Goal: Task Accomplishment & Management: Use online tool/utility

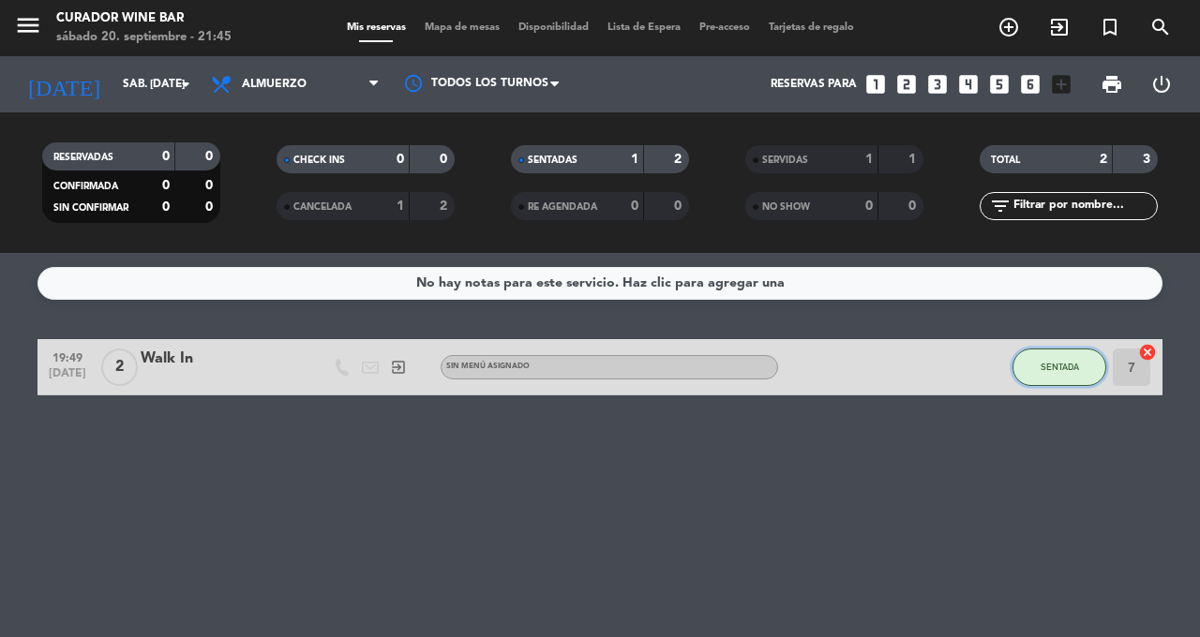
click at [1064, 379] on button "SENTADA" at bounding box center [1059, 367] width 94 height 37
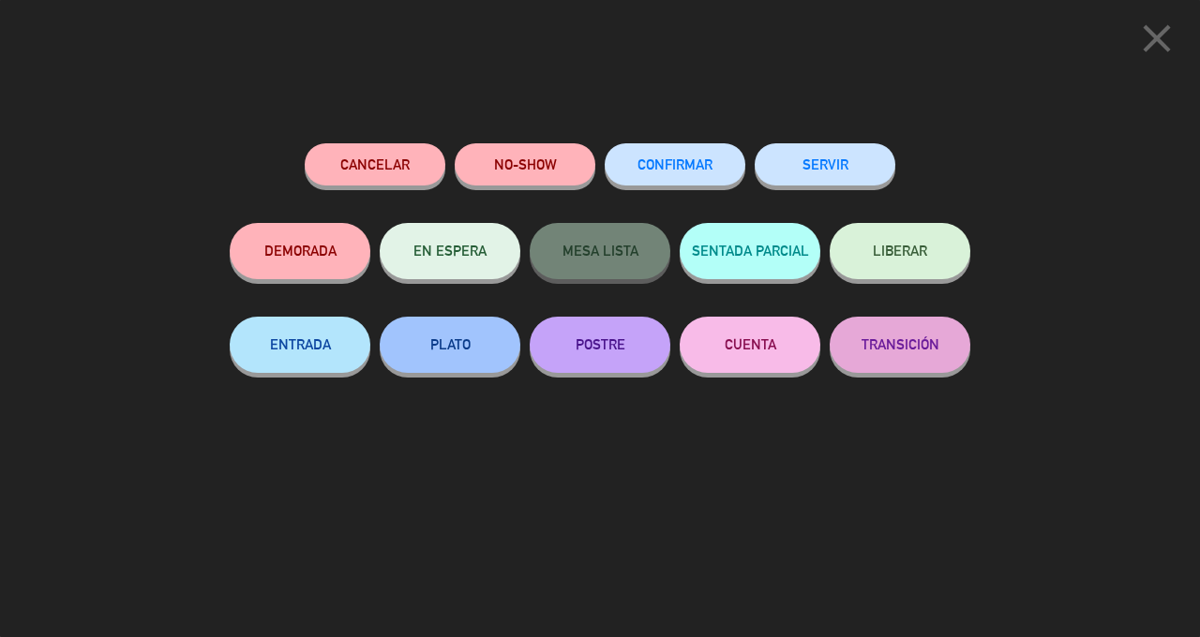
click at [822, 175] on button "SERVIR" at bounding box center [824, 164] width 141 height 42
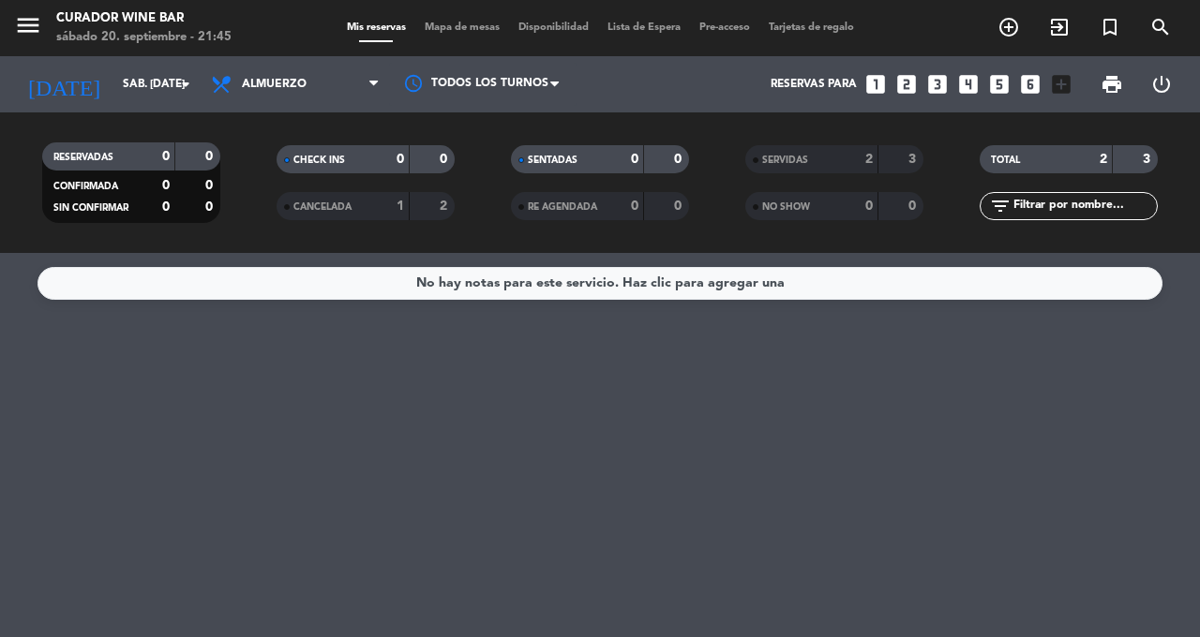
click at [1056, 37] on icon "exit_to_app" at bounding box center [1059, 27] width 22 height 22
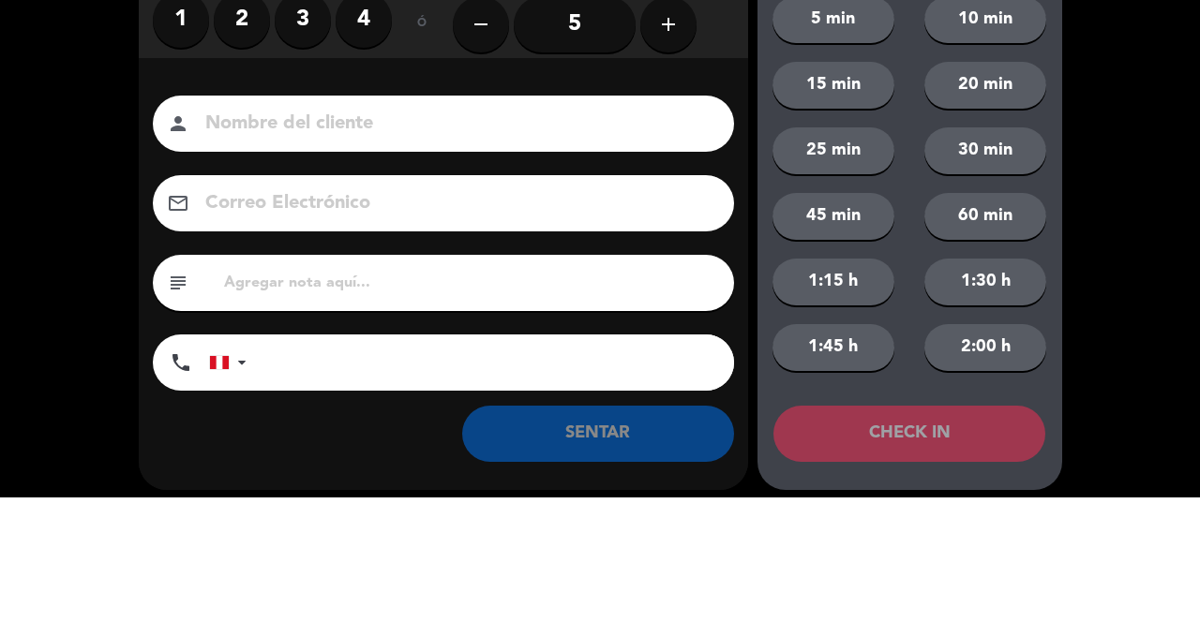
click at [244, 172] on label "2" at bounding box center [242, 144] width 56 height 56
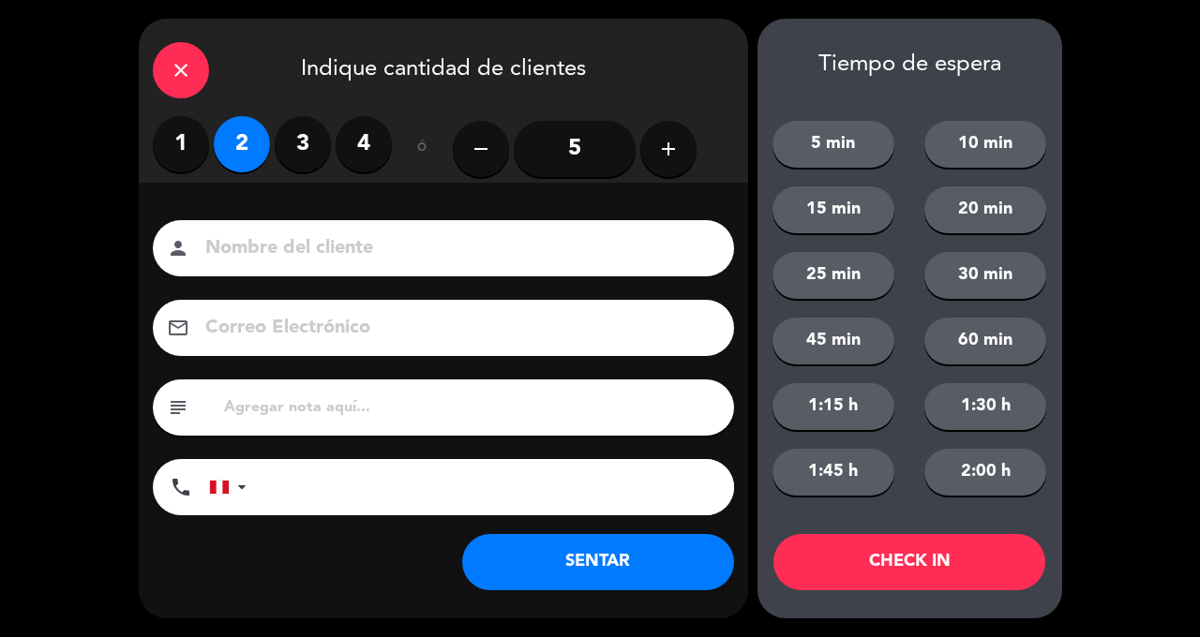
click at [656, 546] on button "SENTAR" at bounding box center [598, 562] width 272 height 56
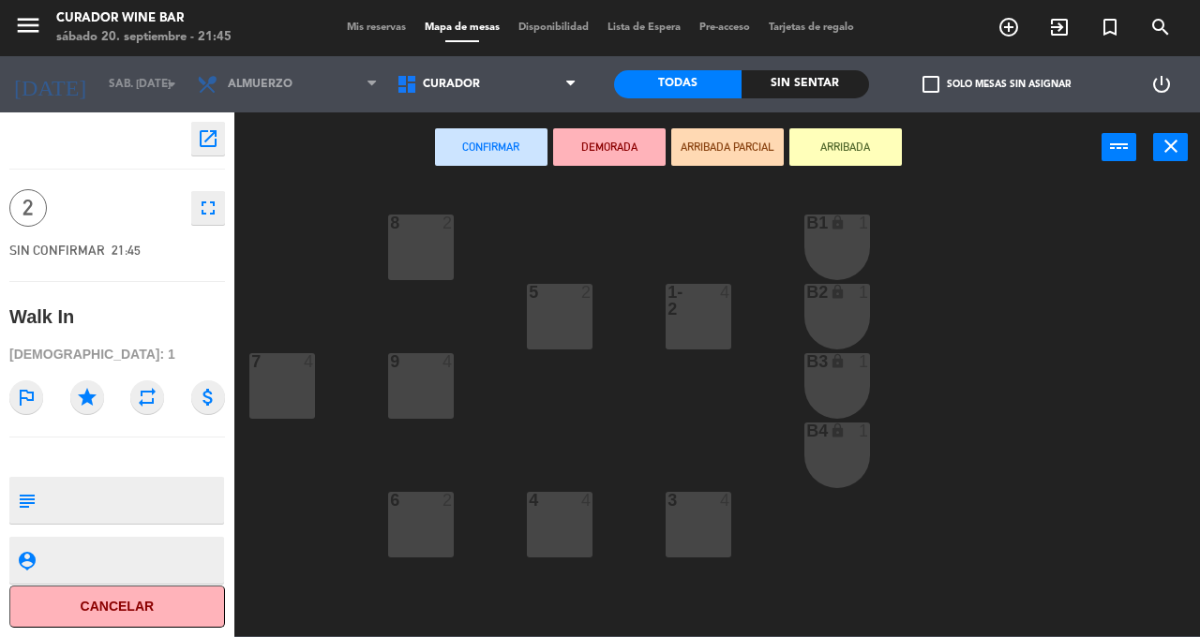
click at [683, 307] on div at bounding box center [698, 301] width 31 height 34
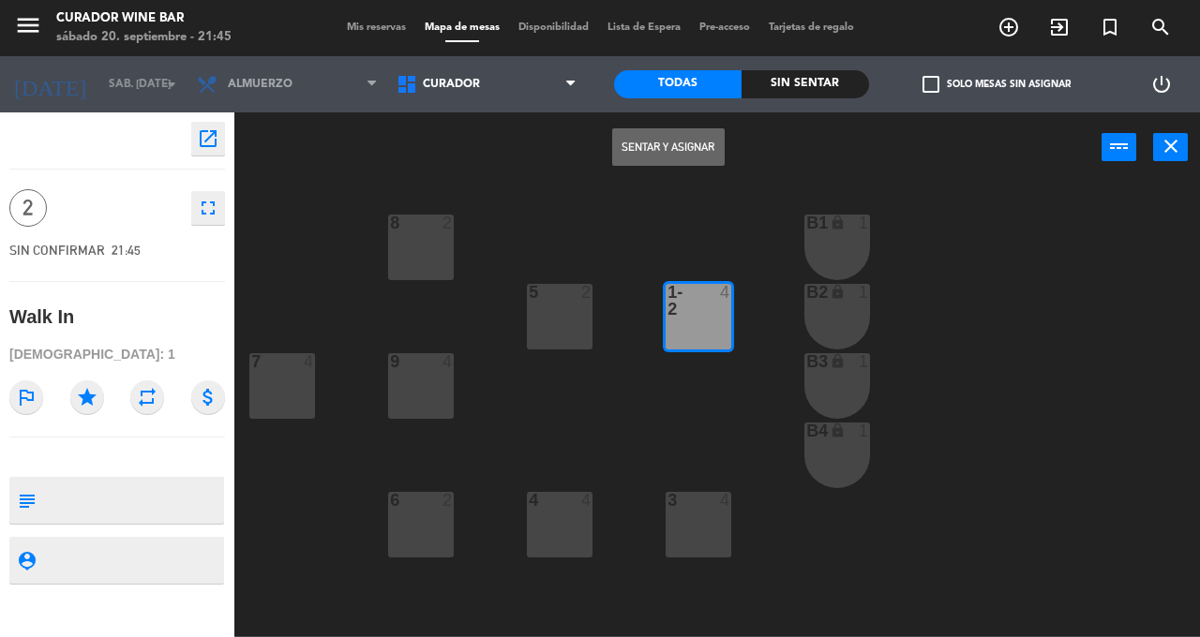
click at [680, 151] on button "Sentar y Asignar" at bounding box center [668, 146] width 112 height 37
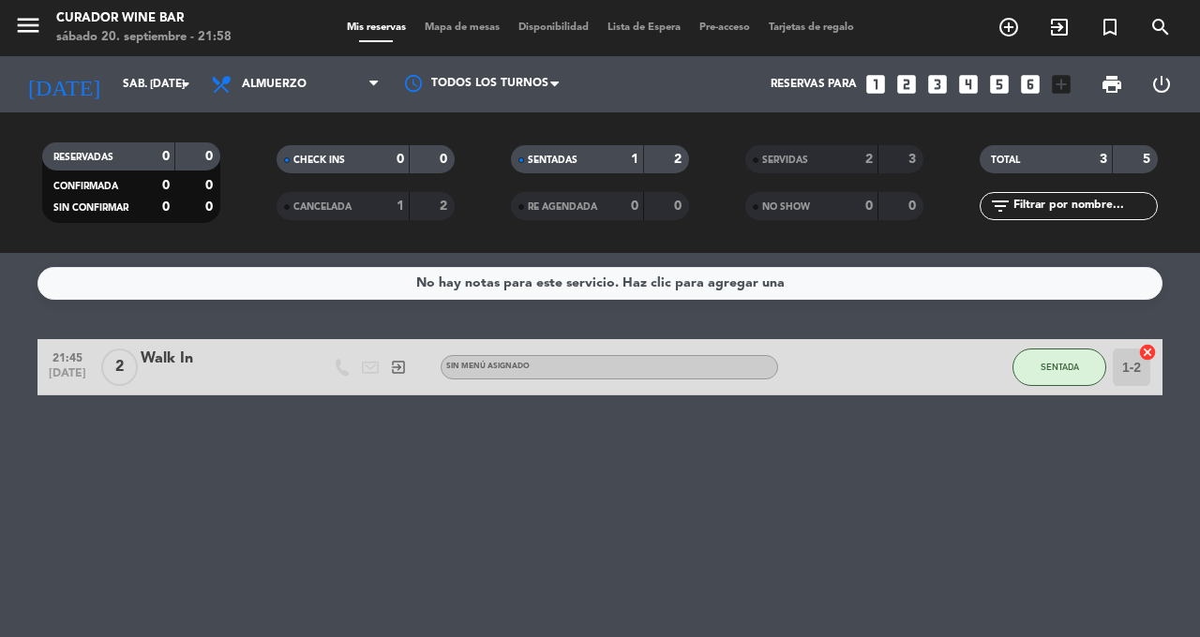
click at [121, 373] on span "2" at bounding box center [119, 367] width 37 height 37
click at [145, 362] on div "Walk In" at bounding box center [220, 359] width 159 height 24
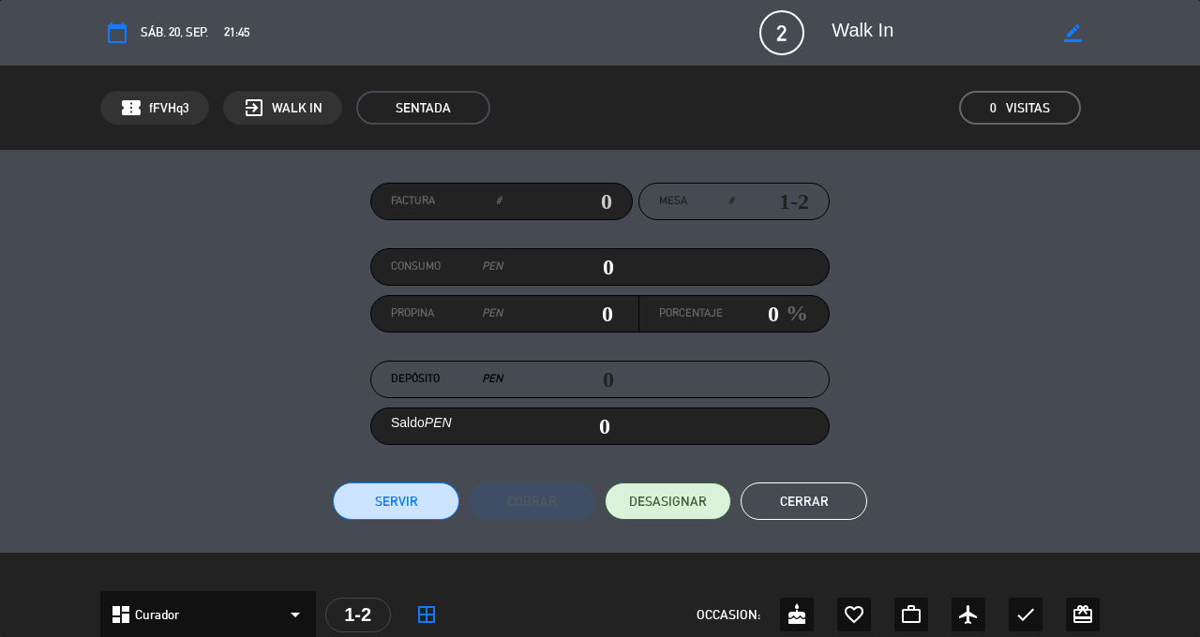
click at [1046, 42] on div "border_color" at bounding box center [1072, 33] width 53 height 34
click at [770, 29] on span "2" at bounding box center [781, 32] width 45 height 45
click at [757, 39] on div "calendar_today sáb. 20, sep. 21:45 2 Walk In border_color phone mail_outline" at bounding box center [600, 32] width 1000 height 45
click at [763, 41] on span "2" at bounding box center [781, 32] width 45 height 45
click at [782, 41] on span "2" at bounding box center [781, 32] width 45 height 45
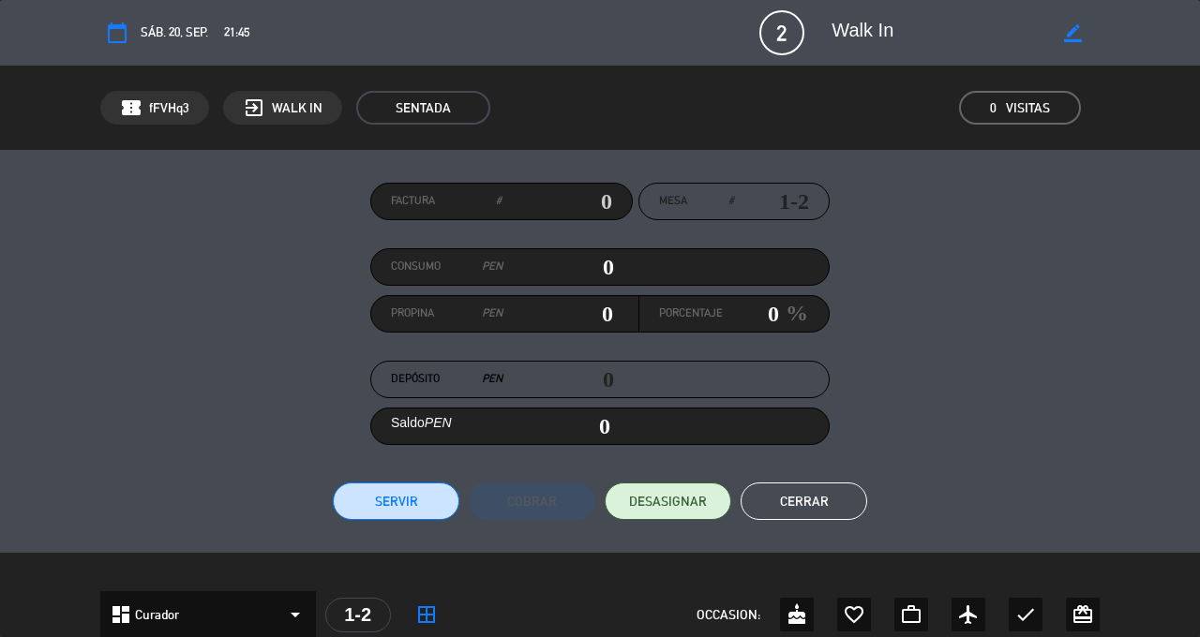
click at [1071, 37] on icon "border_color" at bounding box center [1073, 33] width 18 height 18
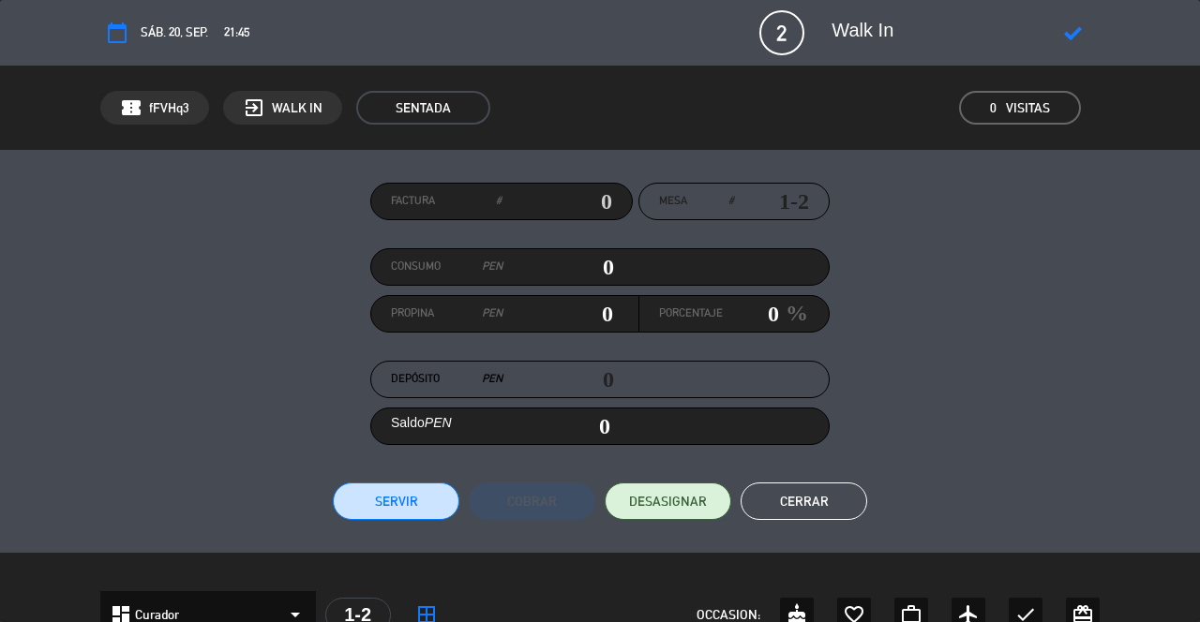
click at [766, 44] on span "2" at bounding box center [781, 32] width 45 height 45
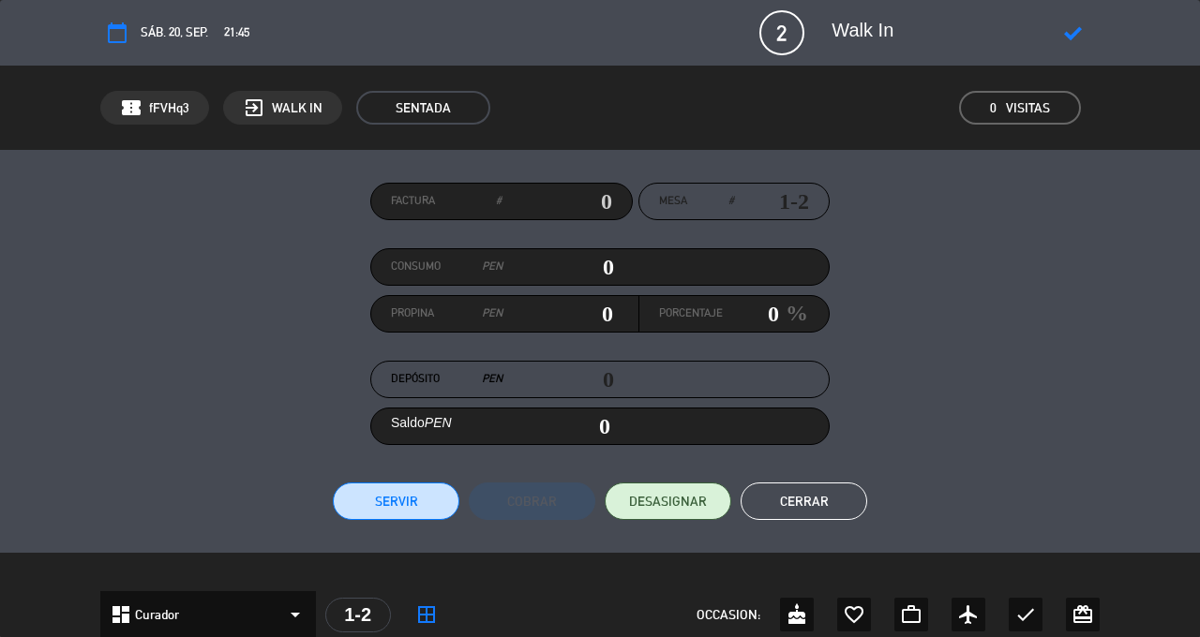
click at [781, 24] on span "2" at bounding box center [781, 32] width 45 height 45
